Goal: Task Accomplishment & Management: Use online tool/utility

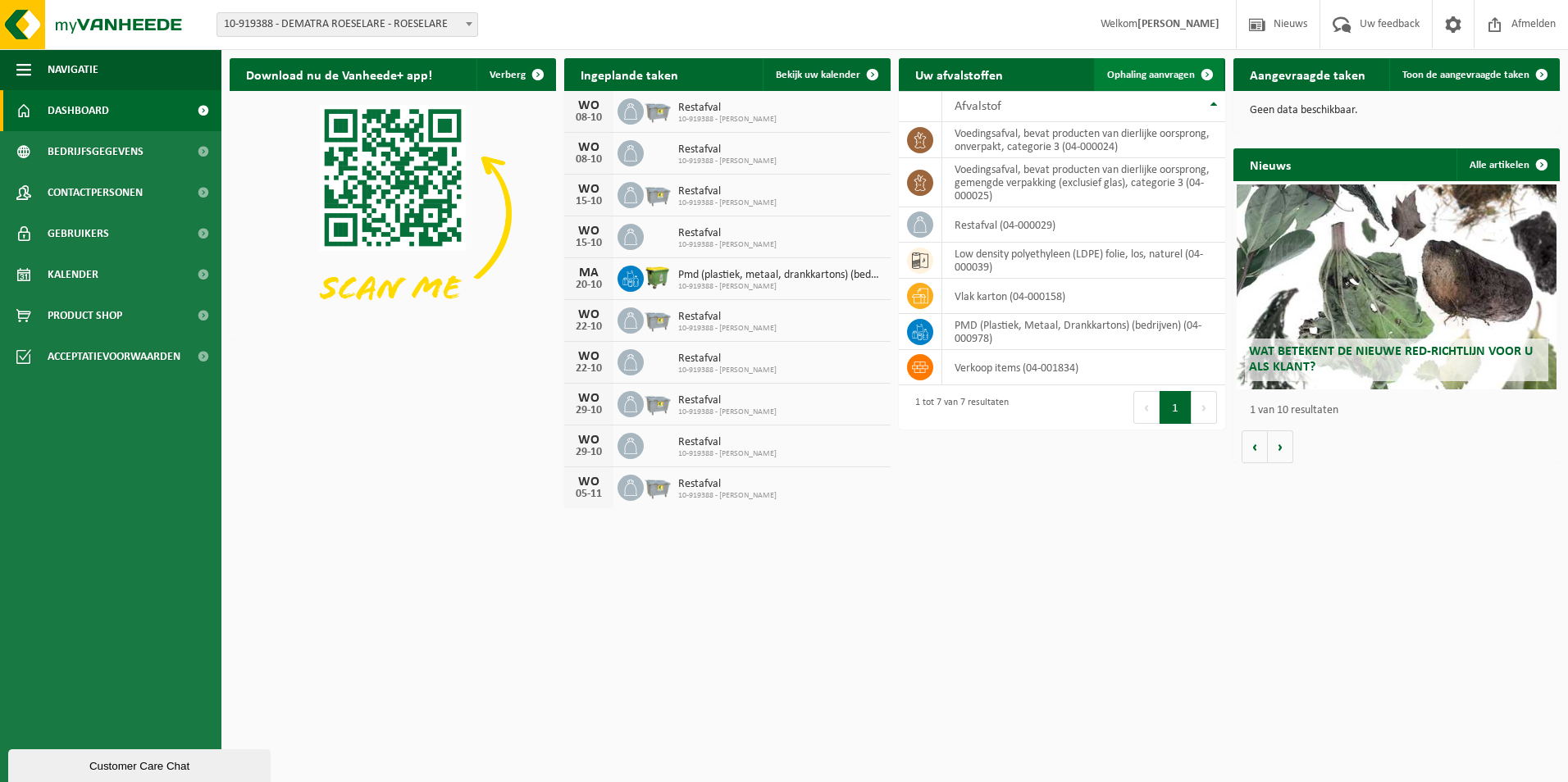
click at [1151, 75] on span "Ophaling aanvragen" at bounding box center [1151, 75] width 88 height 11
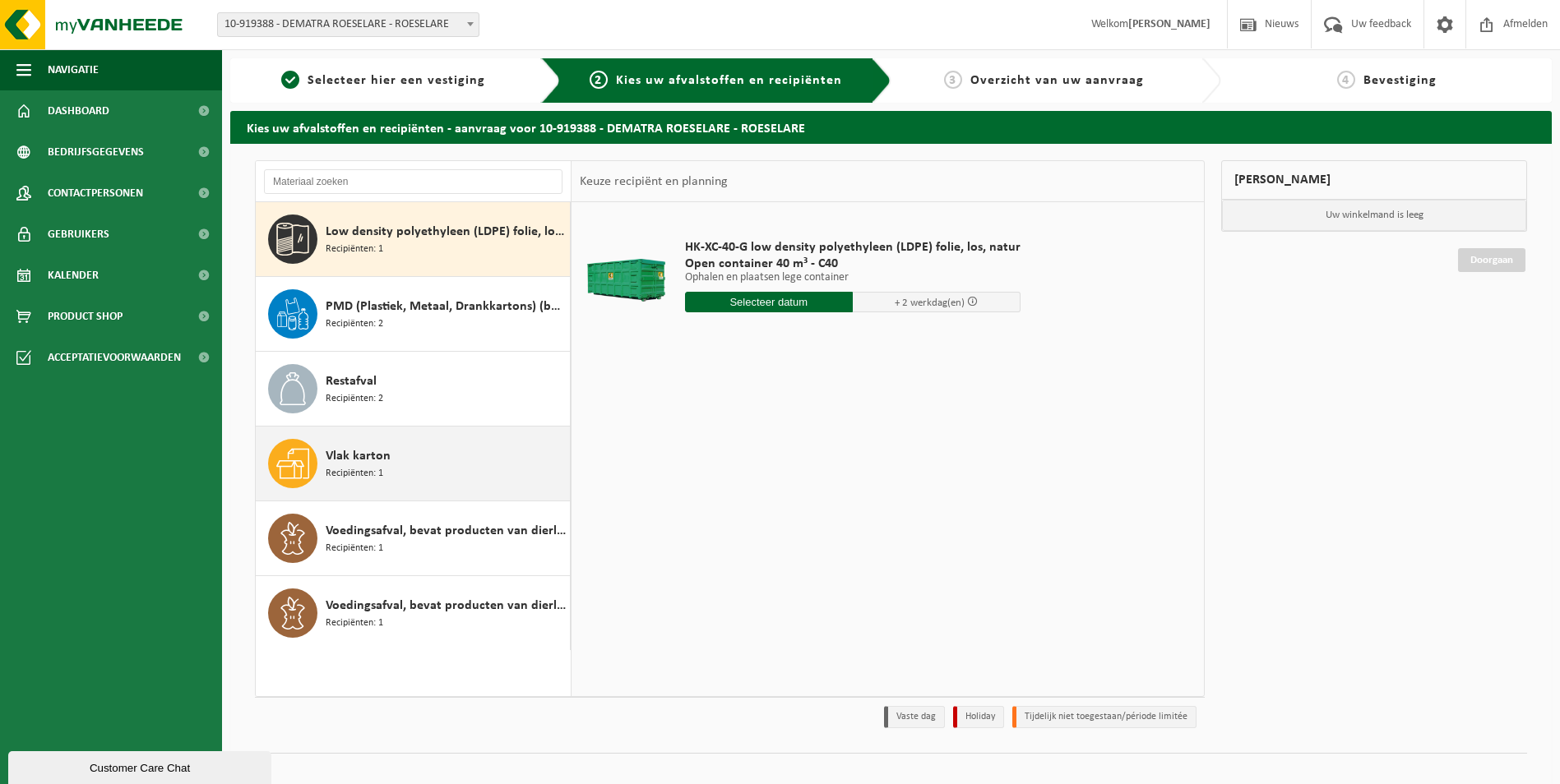
click at [386, 466] on div "Vlak karton Recipiënten: 1" at bounding box center [446, 463] width 240 height 49
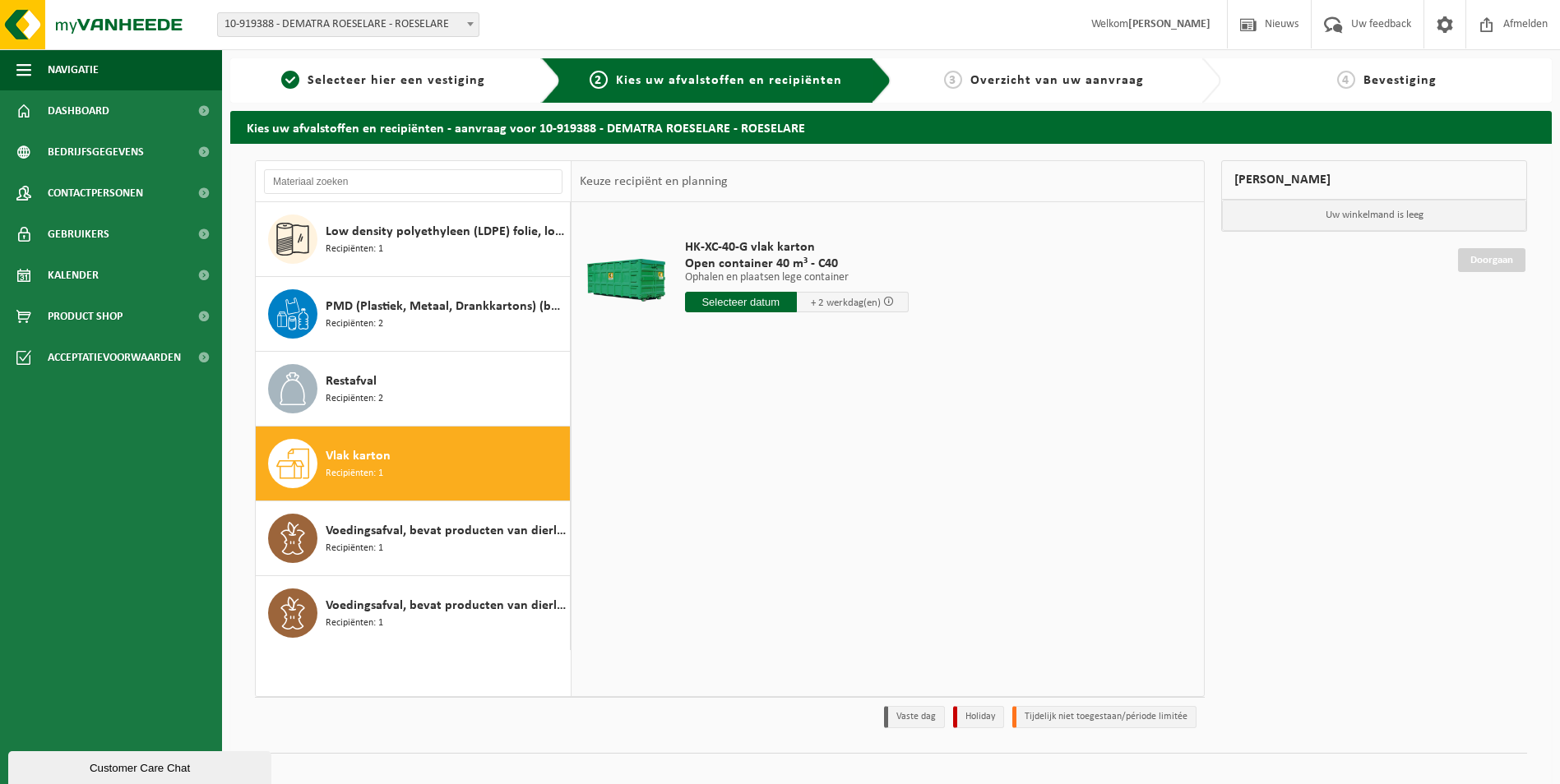
click at [717, 307] on input "text" at bounding box center [740, 301] width 112 height 20
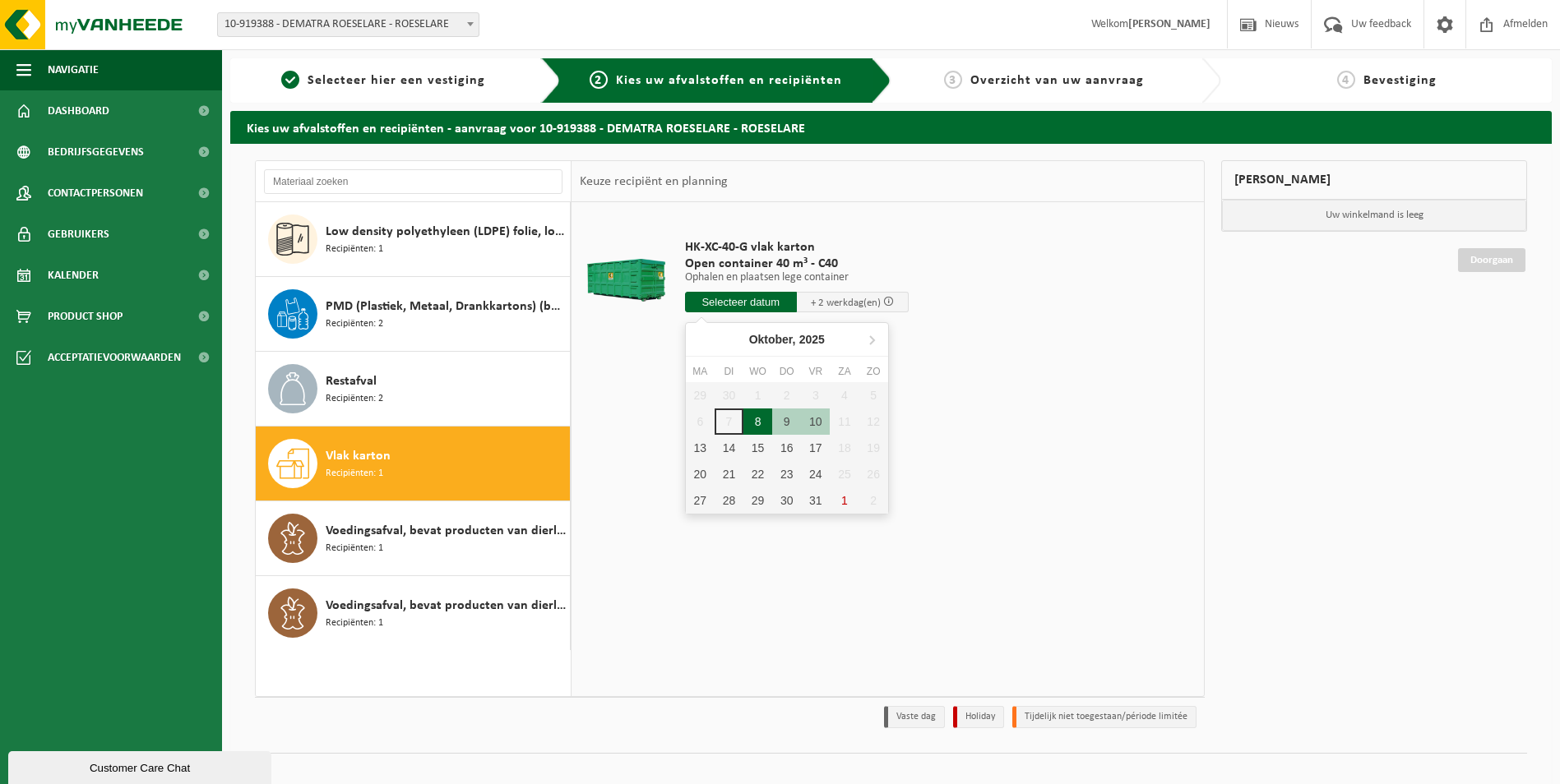
click at [760, 427] on div "8" at bounding box center [758, 422] width 29 height 26
type input "Van 2025-10-08"
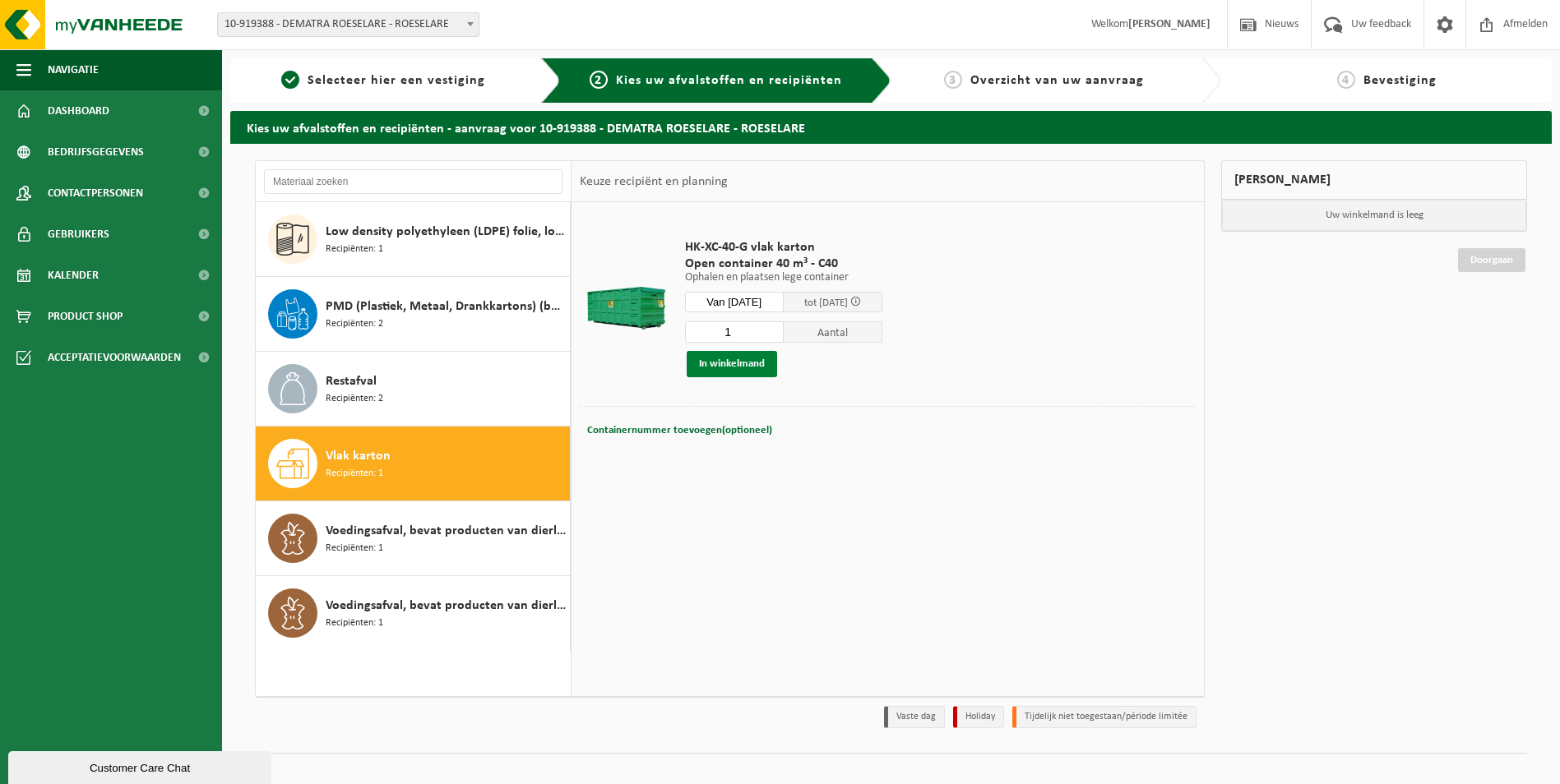
click at [740, 360] on button "In winkelmand" at bounding box center [732, 364] width 91 height 26
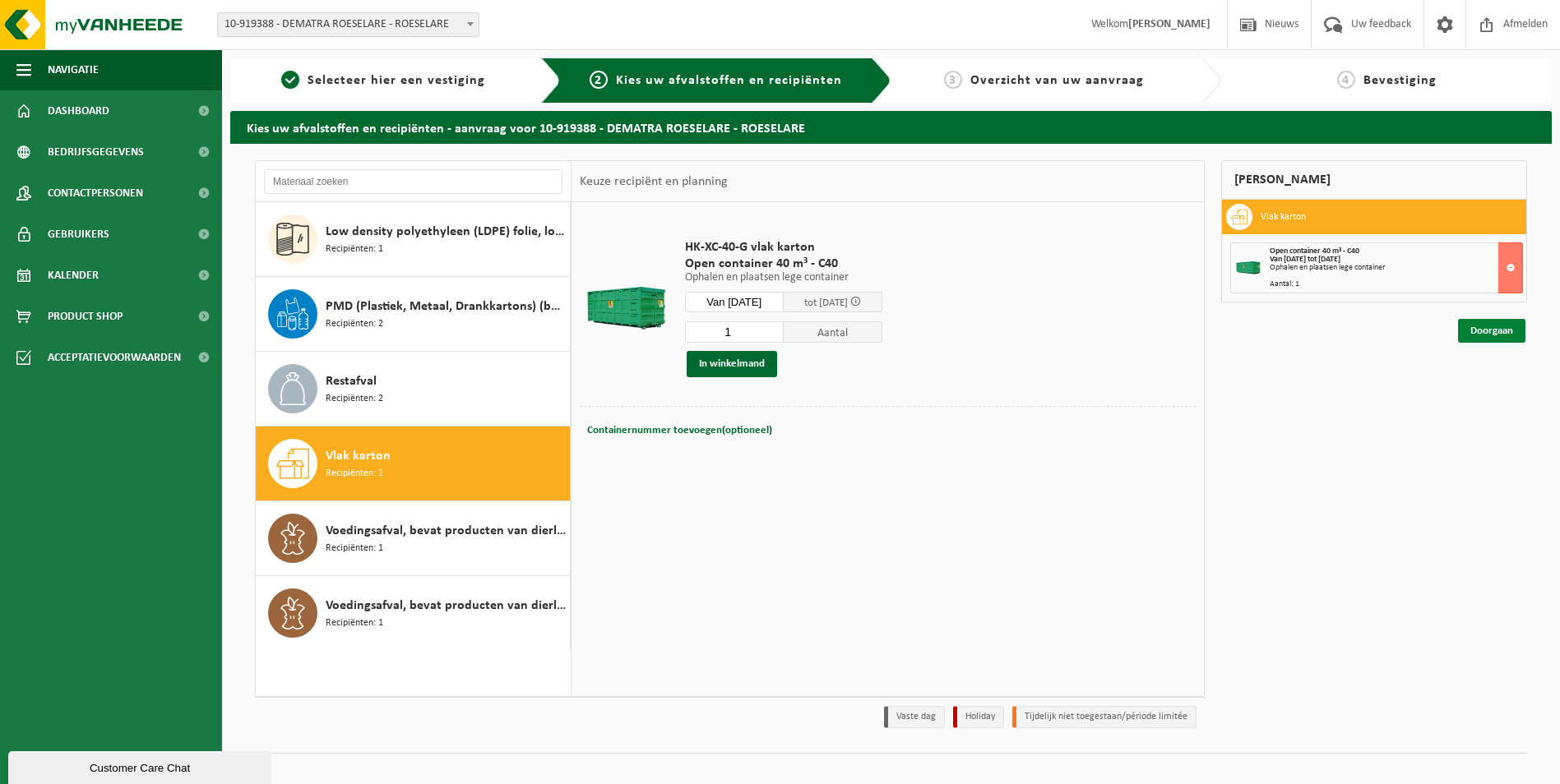
click at [1485, 334] on link "Doorgaan" at bounding box center [1491, 330] width 68 height 24
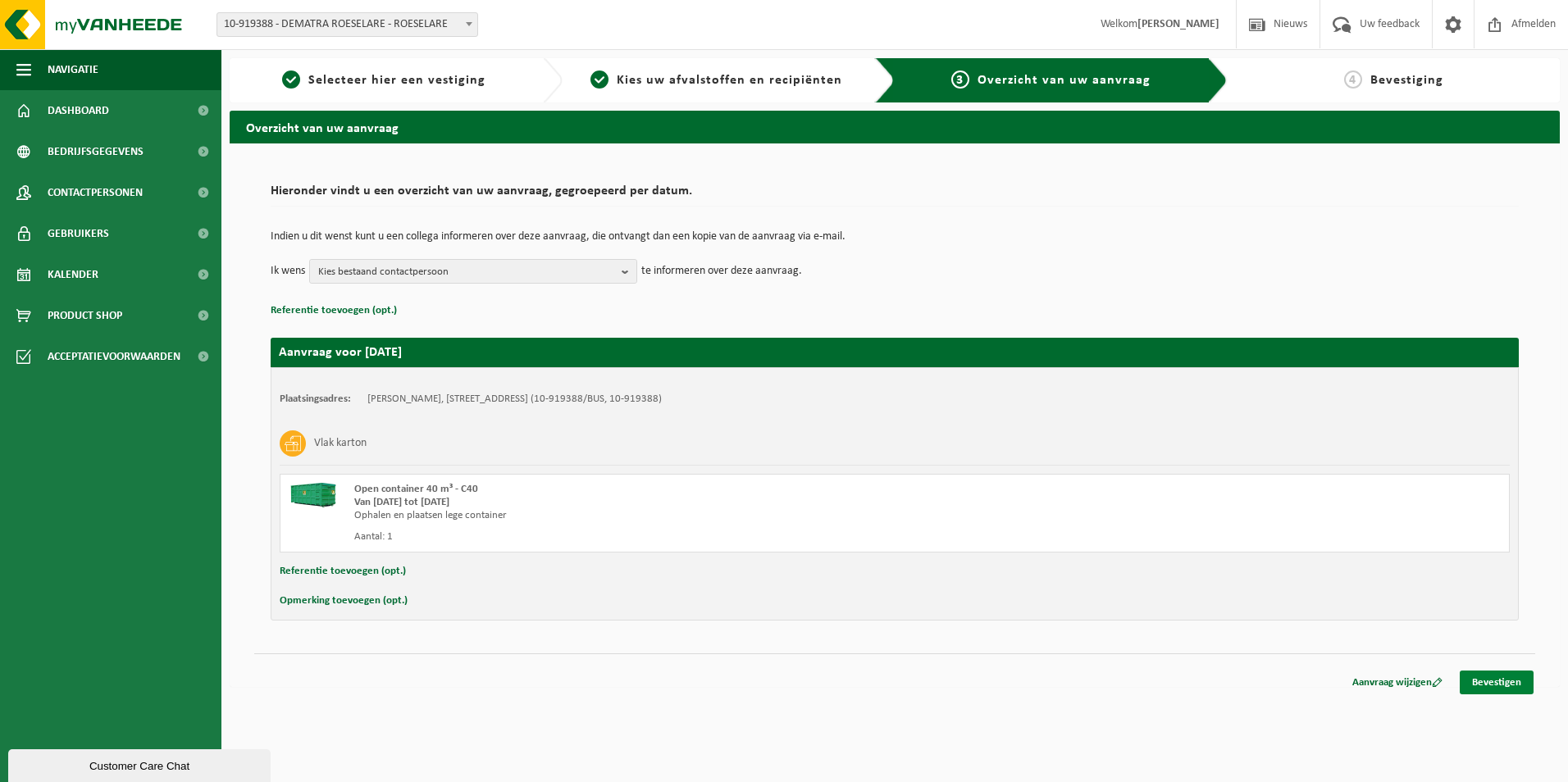
click at [1503, 687] on link "Bevestigen" at bounding box center [1497, 682] width 74 height 24
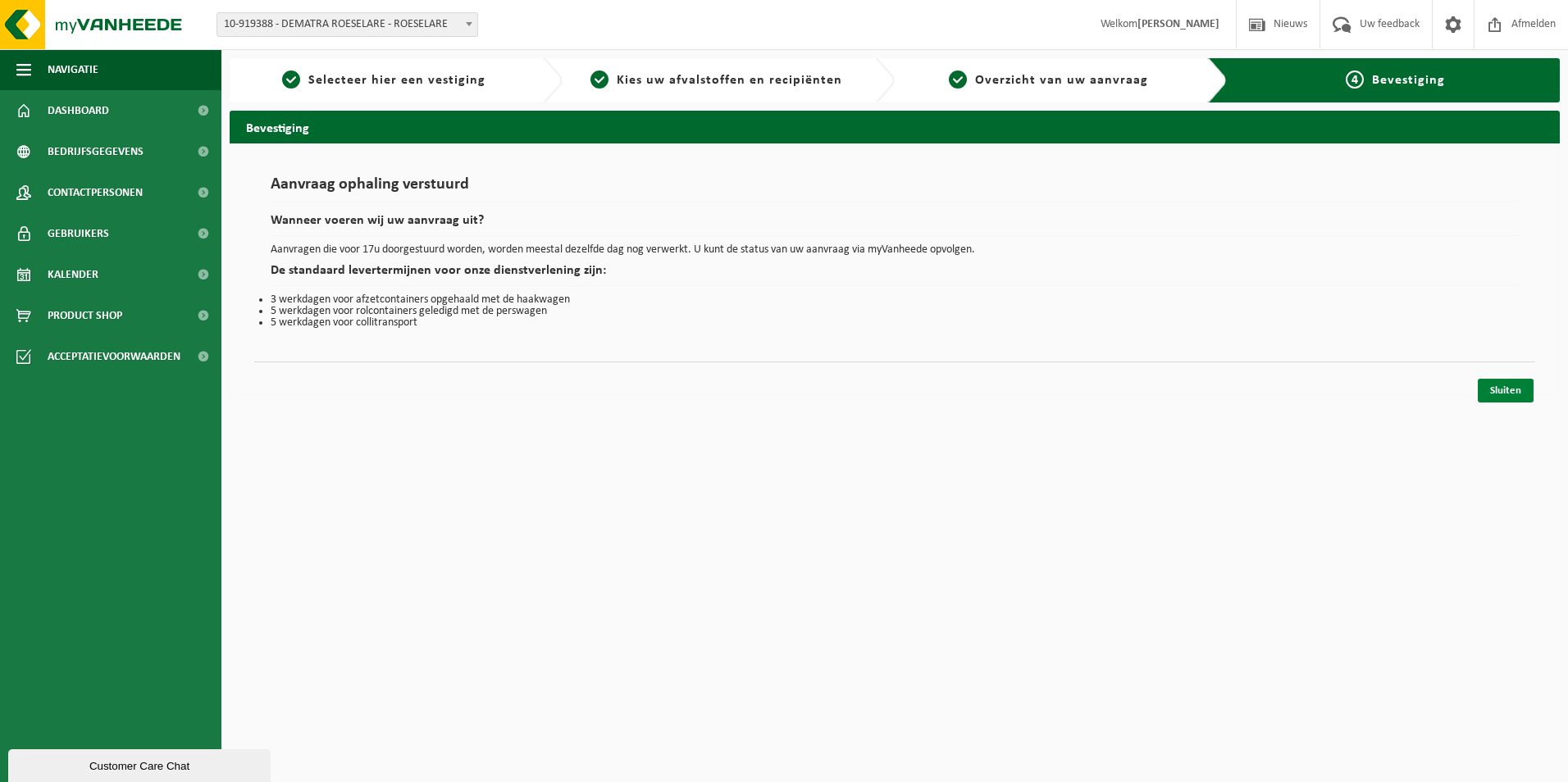
click at [1520, 388] on link "Sluiten" at bounding box center [1506, 390] width 55 height 24
